Goal: Task Accomplishment & Management: Manage account settings

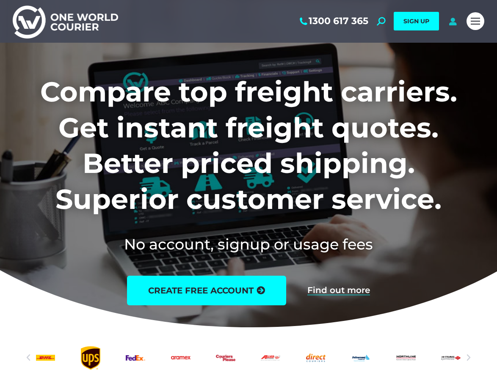
click at [456, 24] on icon at bounding box center [452, 21] width 11 height 8
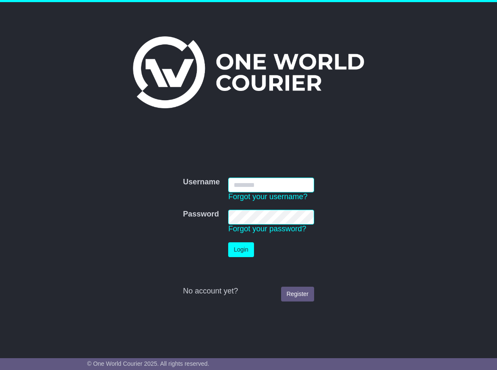
type input "**********"
click at [240, 247] on button "Login" at bounding box center [240, 249] width 25 height 15
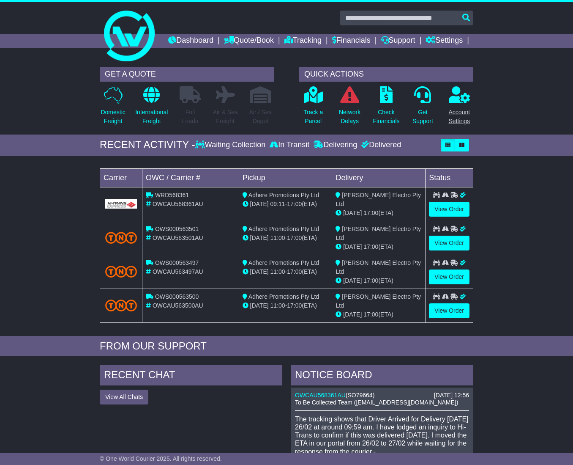
scroll to position [2, 0]
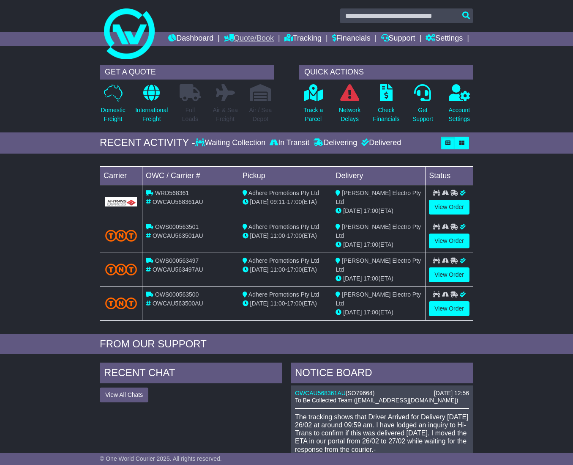
click at [274, 40] on link "Quote/Book" at bounding box center [249, 39] width 50 height 14
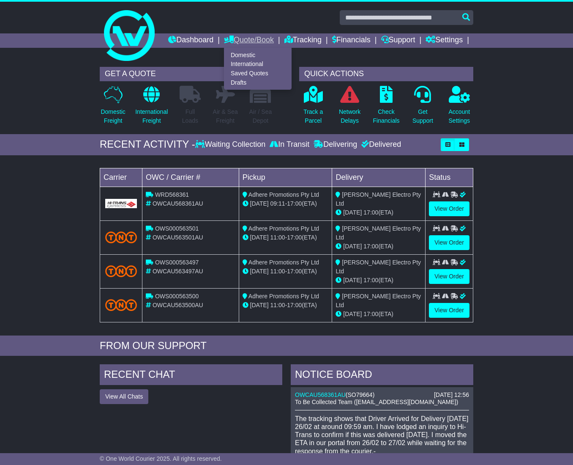
scroll to position [0, 0]
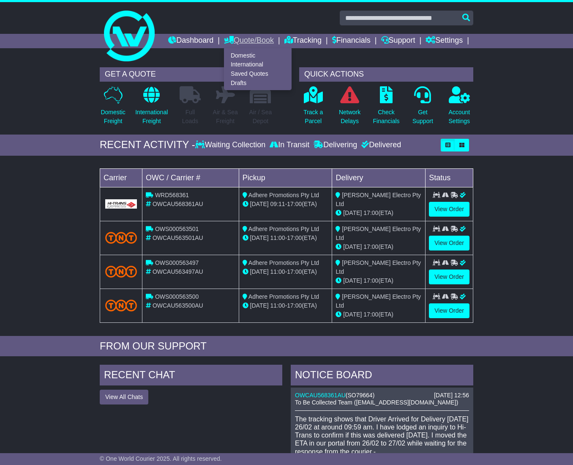
click at [274, 40] on link "Quote/Book" at bounding box center [249, 41] width 50 height 14
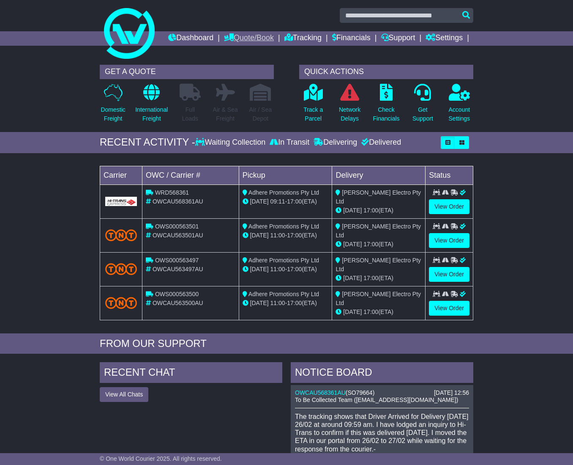
scroll to position [4, 0]
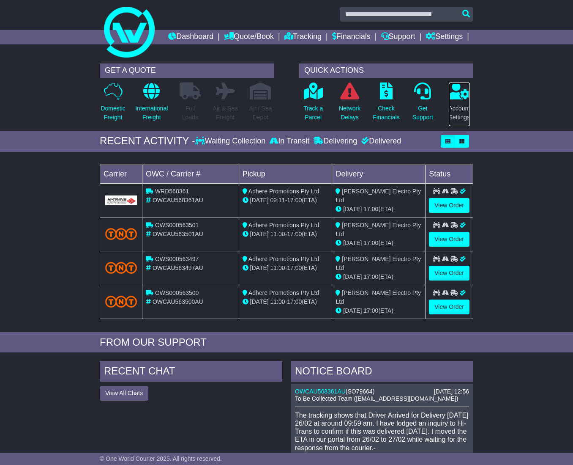
click at [462, 122] on p "Account Settings" at bounding box center [460, 113] width 22 height 18
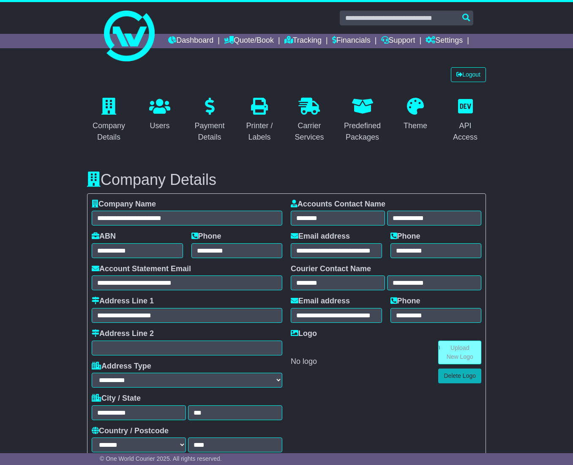
select select "**********"
select select "**"
select select "*"
click at [151, 132] on link "Users" at bounding box center [160, 115] width 32 height 40
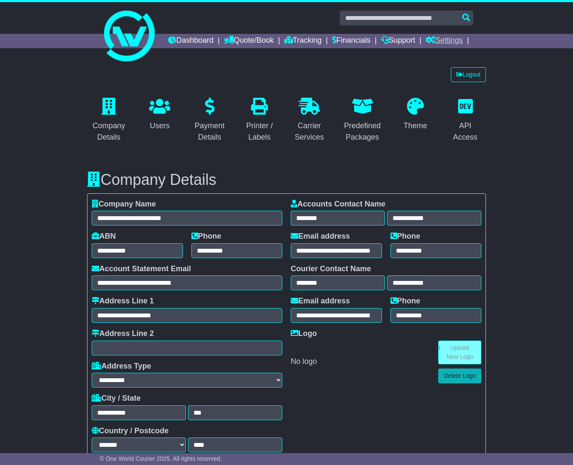
click at [449, 48] on link "Settings" at bounding box center [444, 41] width 37 height 14
click at [449, 69] on link "Address Book" at bounding box center [459, 64] width 67 height 9
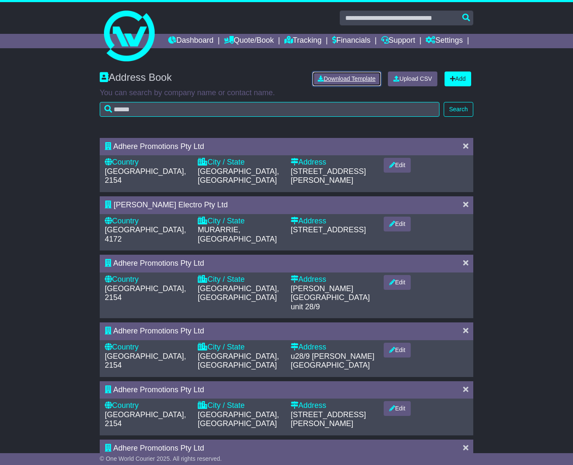
click at [360, 86] on link "Download Template" at bounding box center [347, 78] width 69 height 15
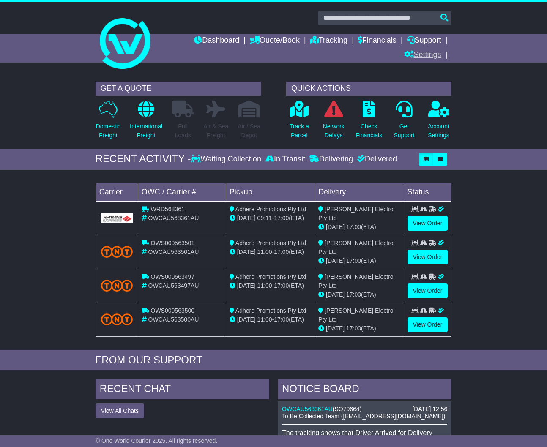
click at [432, 56] on link "Settings" at bounding box center [422, 55] width 37 height 14
click at [430, 77] on link "Address Book" at bounding box center [438, 78] width 67 height 9
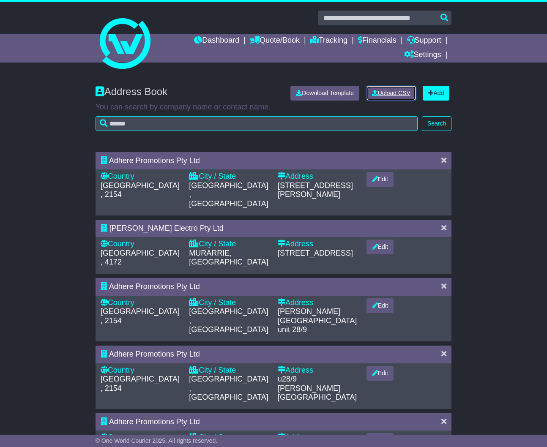
click at [399, 93] on link "Upload CSV" at bounding box center [391, 93] width 49 height 15
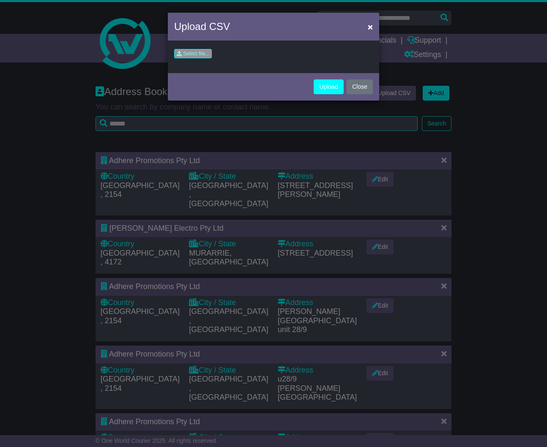
click at [197, 55] on input "file" at bounding box center [147, 55] width 128 height 13
type input "**********"
click at [326, 89] on button "Upload" at bounding box center [329, 87] width 30 height 15
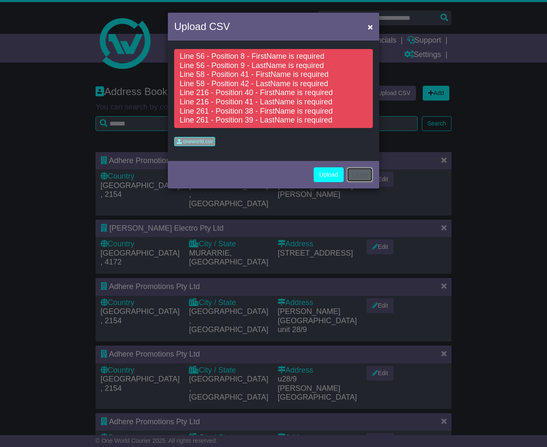
click at [359, 175] on button "Close" at bounding box center [360, 174] width 26 height 15
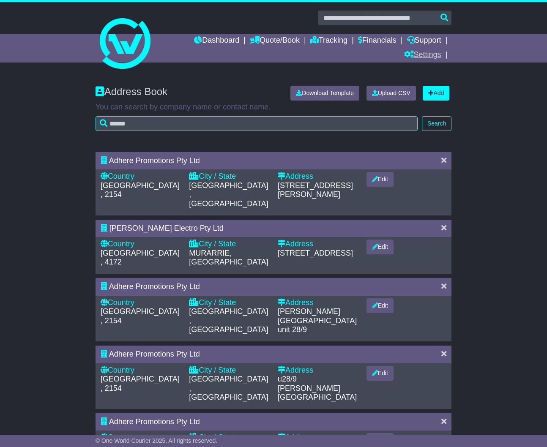
click at [434, 55] on link "Settings" at bounding box center [422, 55] width 37 height 14
click at [432, 78] on link "Address Book" at bounding box center [438, 78] width 67 height 9
click at [387, 91] on link "Upload CSV" at bounding box center [391, 93] width 49 height 15
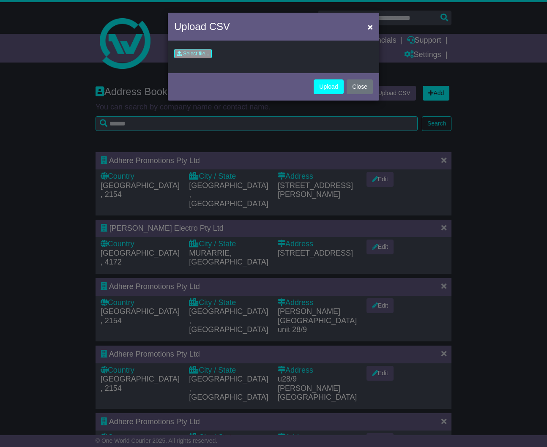
click at [205, 53] on input "file" at bounding box center [147, 55] width 128 height 13
type input "**********"
click at [335, 85] on button "Upload" at bounding box center [329, 87] width 30 height 15
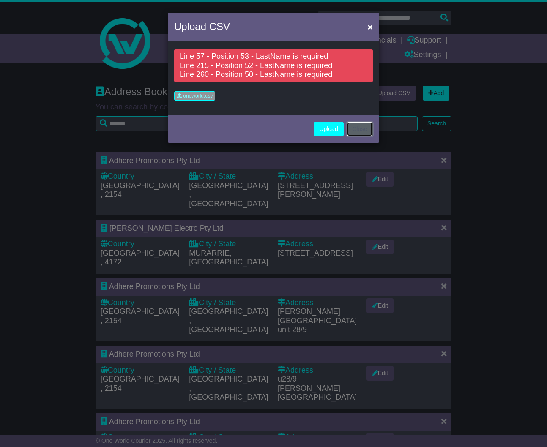
click at [363, 128] on button "Close" at bounding box center [360, 129] width 26 height 15
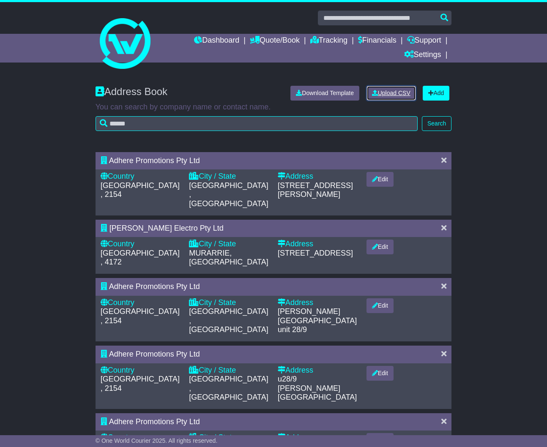
click at [393, 93] on link "Upload CSV" at bounding box center [391, 93] width 49 height 15
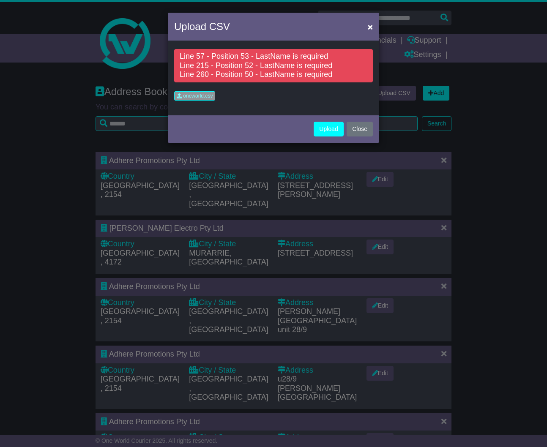
click at [187, 95] on input "file" at bounding box center [151, 98] width 128 height 13
click at [324, 129] on button "Upload" at bounding box center [329, 129] width 30 height 15
click at [323, 129] on button "Upload" at bounding box center [329, 129] width 30 height 15
click at [357, 128] on button "Close" at bounding box center [360, 129] width 26 height 15
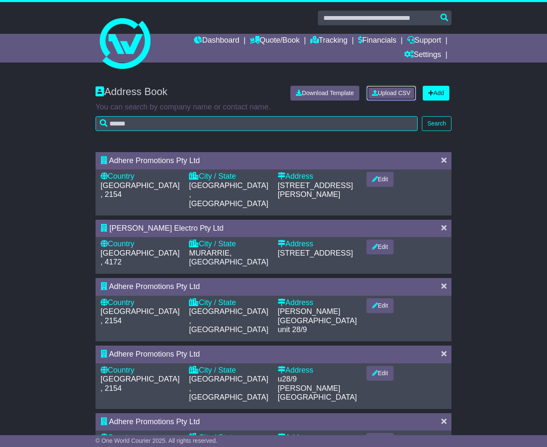
click at [390, 90] on link "Upload CSV" at bounding box center [391, 93] width 49 height 15
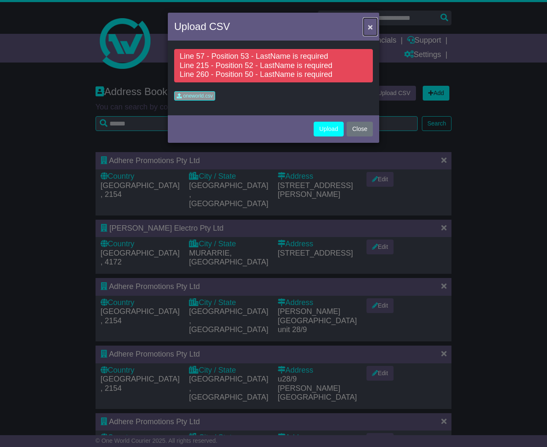
click at [370, 27] on span "×" at bounding box center [370, 27] width 5 height 10
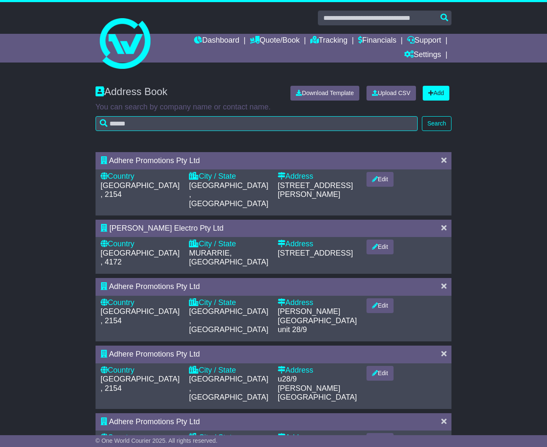
click at [484, 104] on div "Address Book Download Template Upload CSV Add You can search by company name or…" at bounding box center [273, 112] width 547 height 71
click at [283, 41] on link "Quote/Book" at bounding box center [275, 41] width 50 height 14
click at [259, 51] on link "Domestic" at bounding box center [283, 55] width 67 height 9
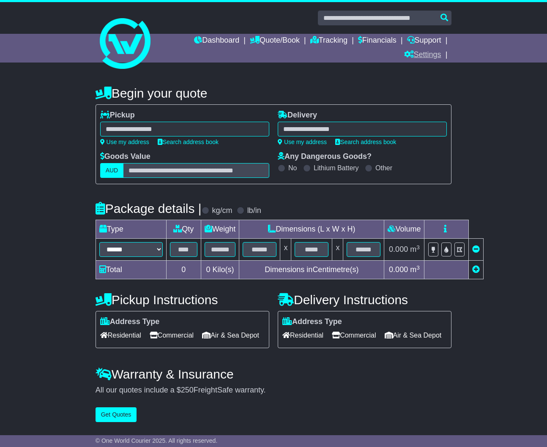
click at [429, 57] on link "Settings" at bounding box center [422, 55] width 37 height 14
click at [430, 69] on link "Settings" at bounding box center [438, 69] width 67 height 9
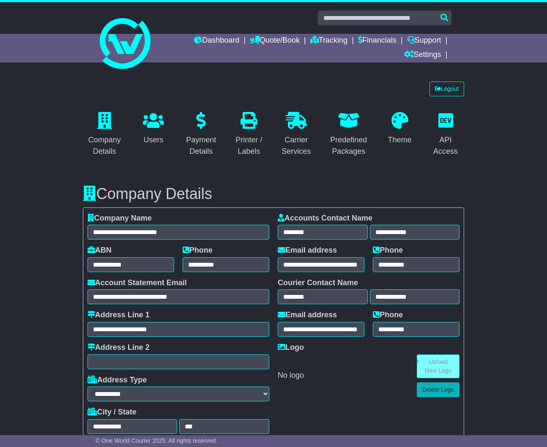
select select "**********"
select select "**"
select select "*"
click at [428, 55] on link "Settings" at bounding box center [422, 55] width 37 height 14
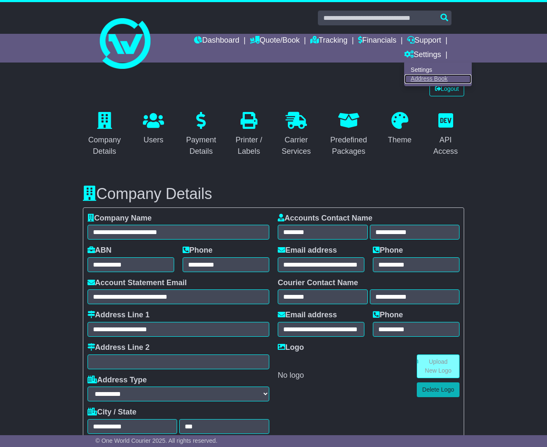
click at [430, 80] on link "Address Book" at bounding box center [438, 78] width 67 height 9
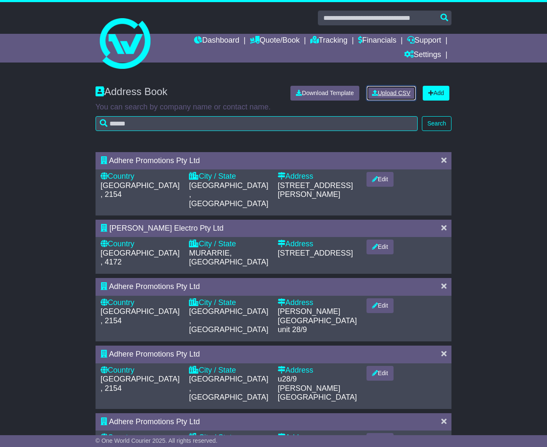
click at [387, 93] on link "Upload CSV" at bounding box center [391, 93] width 49 height 15
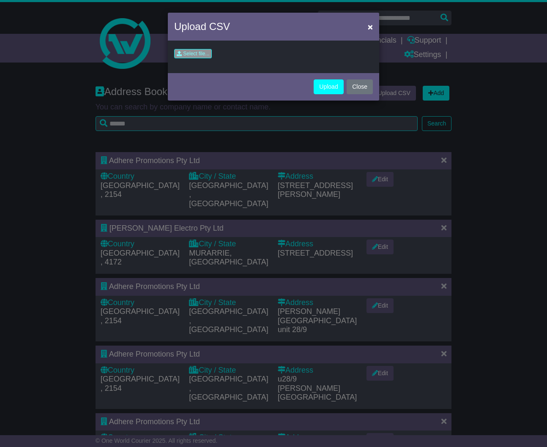
click at [184, 54] on input "file" at bounding box center [147, 55] width 128 height 13
type input "**********"
click at [327, 86] on button "Upload" at bounding box center [329, 87] width 30 height 15
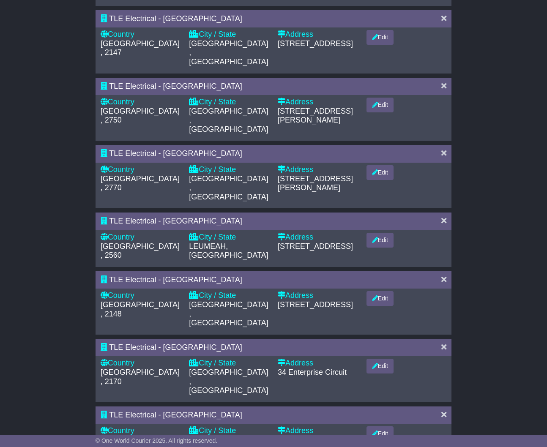
scroll to position [284, 0]
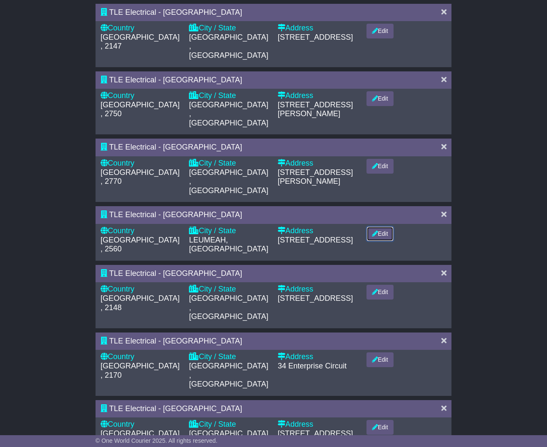
click at [391, 227] on button "Edit" at bounding box center [380, 234] width 27 height 15
select select "**"
select select "**********"
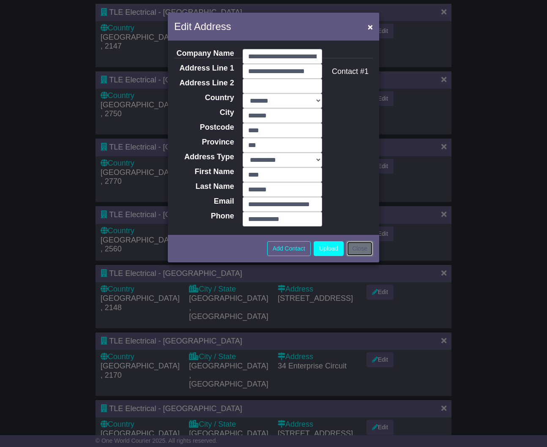
click at [362, 248] on button "Close" at bounding box center [360, 248] width 26 height 15
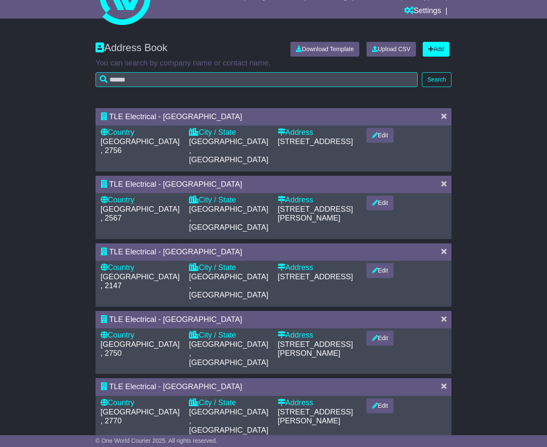
scroll to position [0, 0]
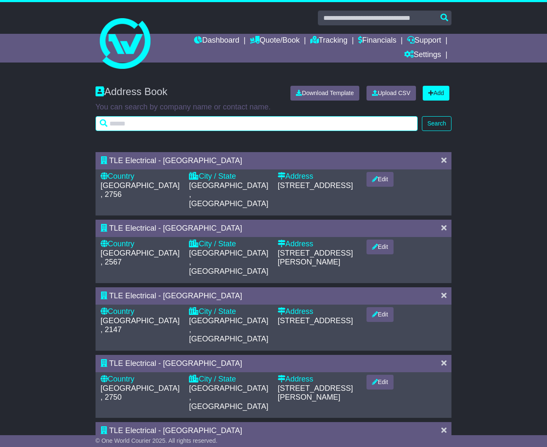
click at [130, 123] on input "text" at bounding box center [257, 123] width 322 height 15
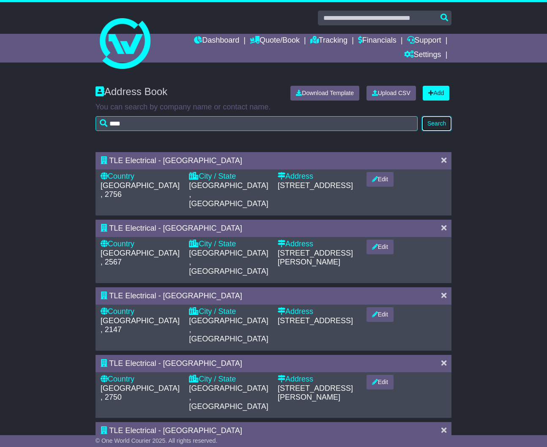
click at [436, 126] on button "Search" at bounding box center [437, 123] width 30 height 15
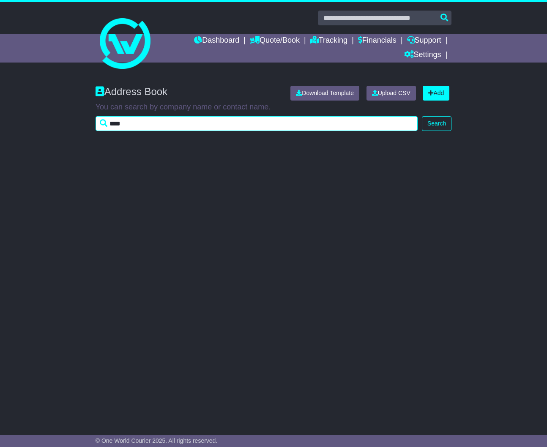
click at [162, 121] on input "***" at bounding box center [257, 123] width 322 height 15
type input "***"
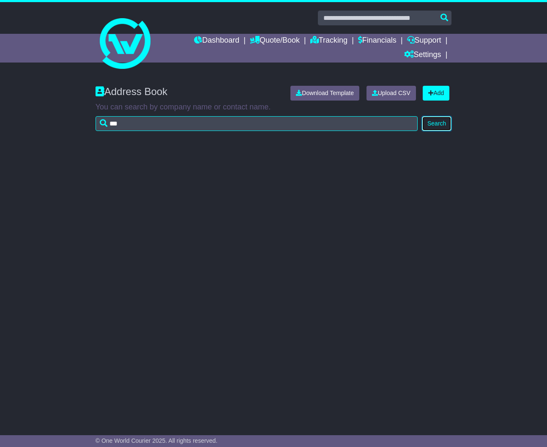
click at [434, 121] on button "Search" at bounding box center [437, 123] width 30 height 15
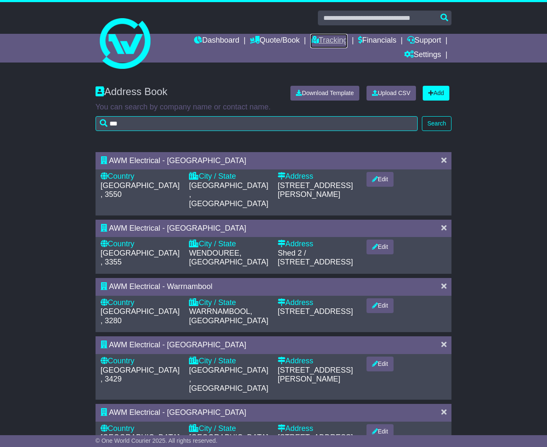
click at [320, 42] on link "Tracking" at bounding box center [328, 41] width 37 height 14
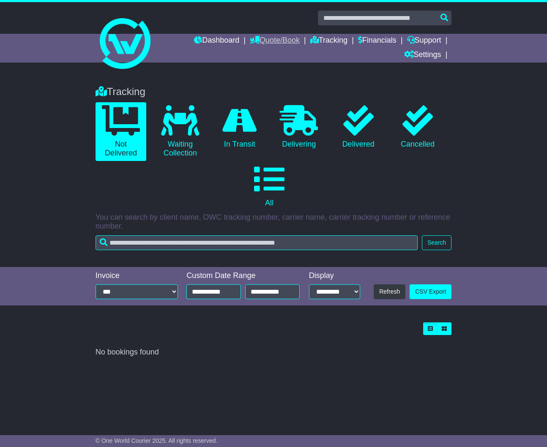
click at [273, 41] on link "Quote/Book" at bounding box center [275, 41] width 50 height 14
click at [211, 36] on link "Dashboard" at bounding box center [216, 41] width 45 height 14
